Goal: Obtain resource: Download file/media

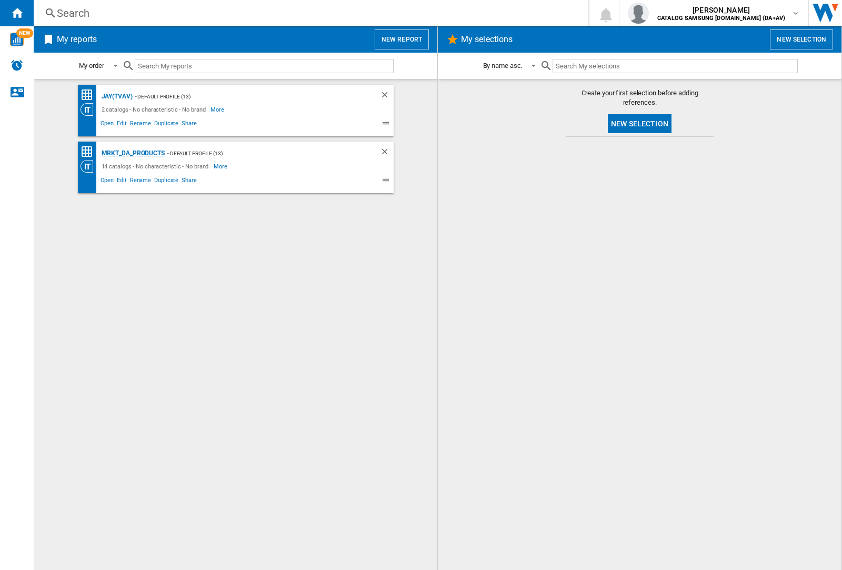
click at [133, 153] on div "MRKT_DA_PRODUCTS" at bounding box center [132, 153] width 66 height 13
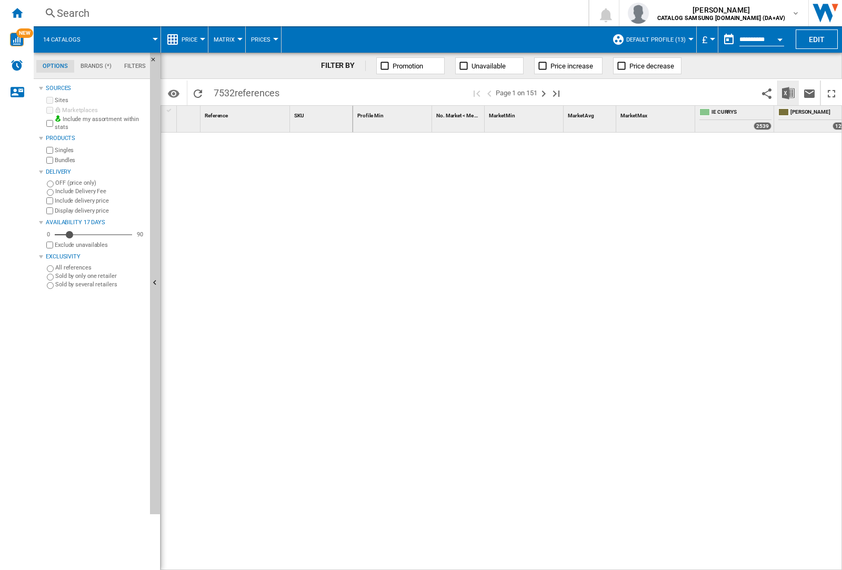
click at [788, 92] on img "Download in Excel" at bounding box center [788, 93] width 13 height 13
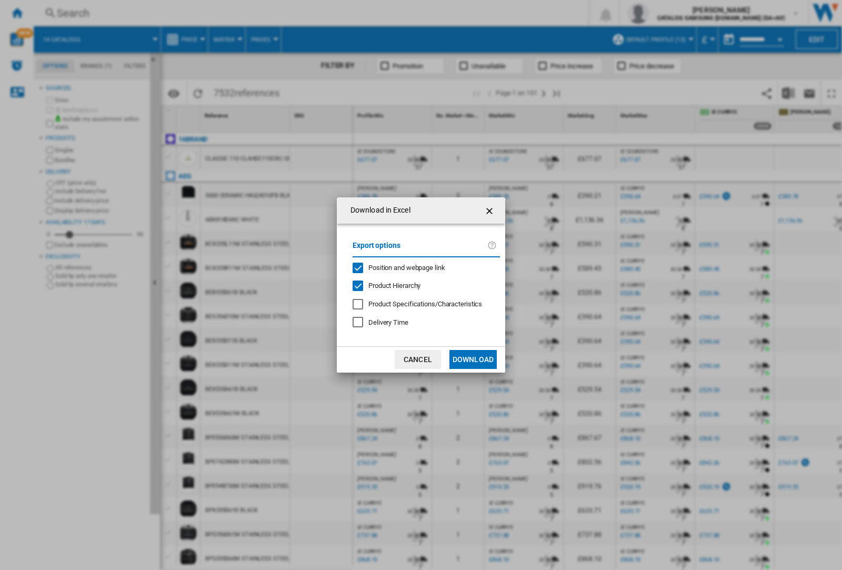
click at [400, 267] on span "Position and webpage link" at bounding box center [406, 268] width 77 height 8
click at [473, 359] on button "Download" at bounding box center [472, 359] width 47 height 19
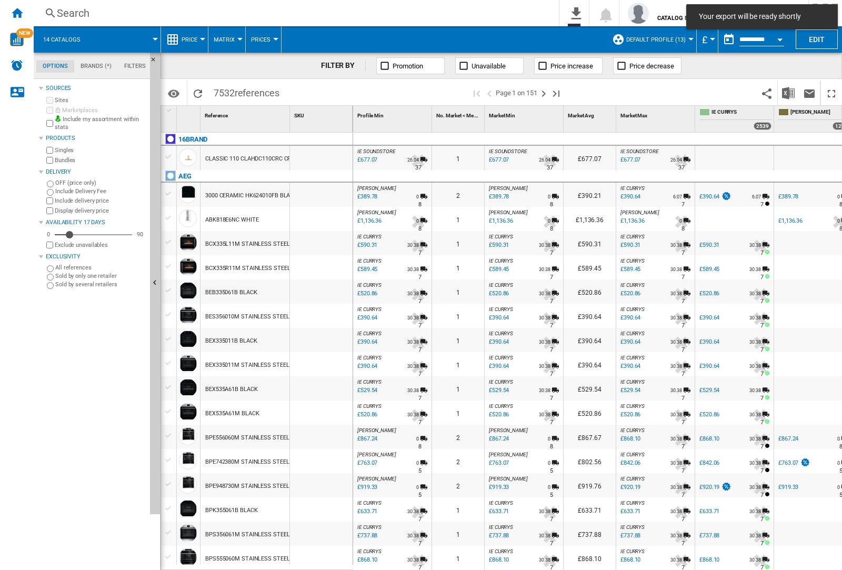
click at [325, 241] on div at bounding box center [321, 243] width 63 height 24
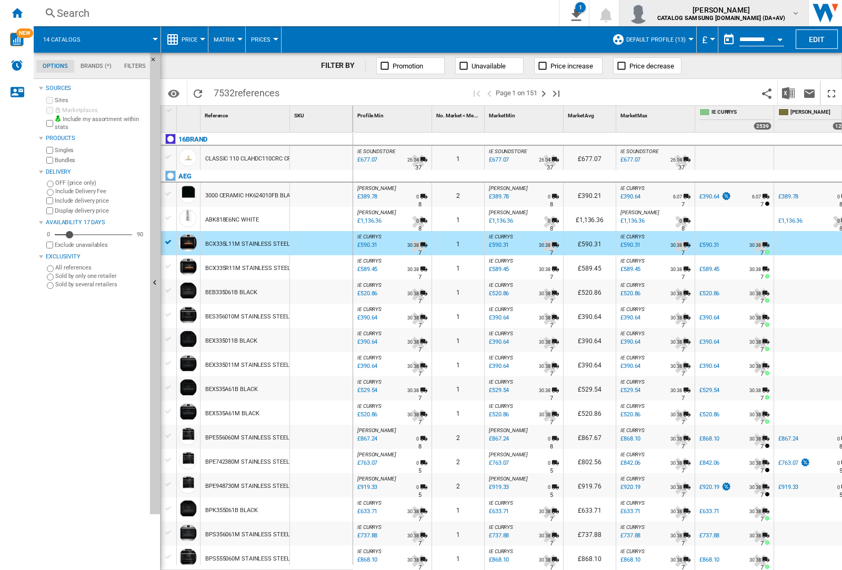
click at [649, 13] on img "button" at bounding box center [638, 13] width 21 height 21
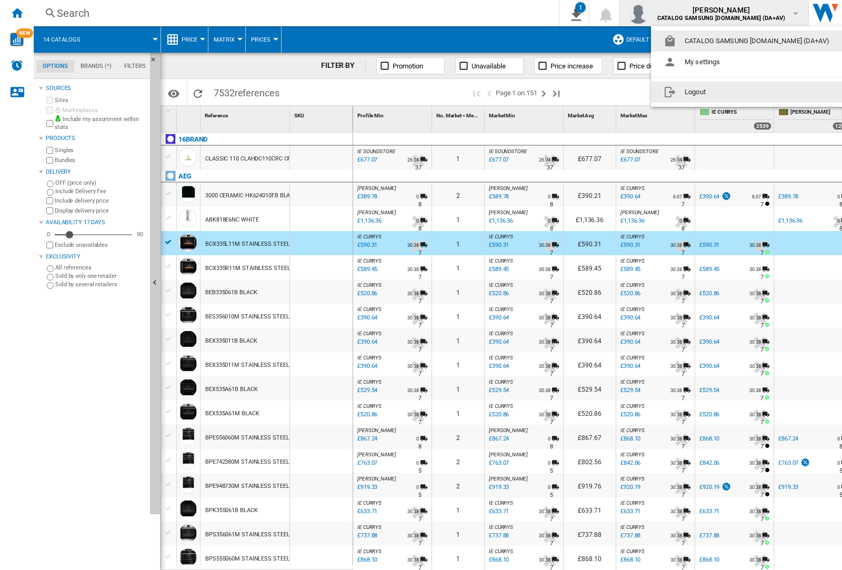
click at [732, 92] on button "Logout" at bounding box center [748, 92] width 195 height 21
